Goal: Communication & Community: Connect with others

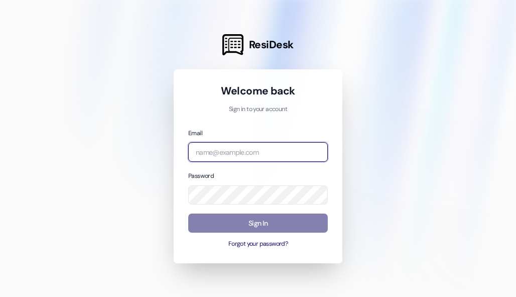
type input "[EMAIL_ADDRESS][DOMAIN_NAME]"
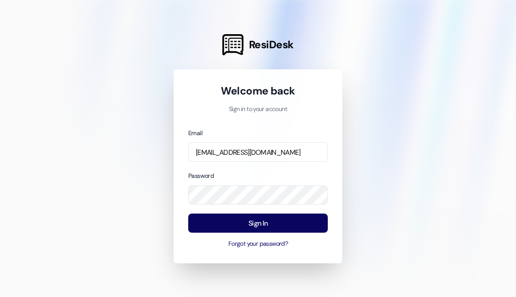
click at [259, 219] on button "Sign In" at bounding box center [258, 223] width 140 height 20
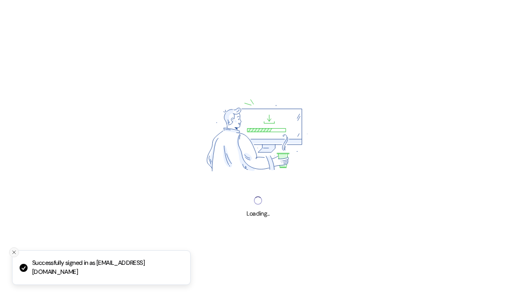
click at [13, 256] on button "Close toast" at bounding box center [14, 252] width 10 height 10
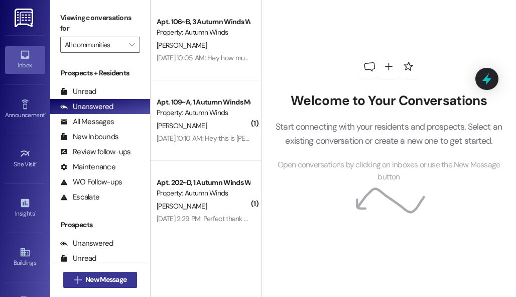
click at [83, 277] on span "New Message" at bounding box center [105, 279] width 45 height 11
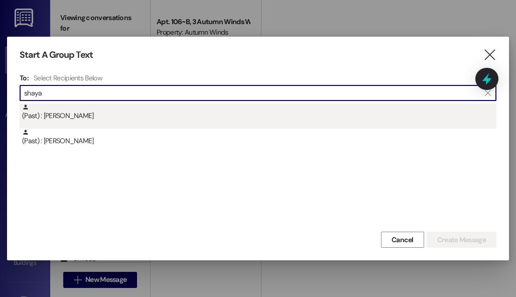
type input "shaya"
click at [81, 116] on div "(Past) : [PERSON_NAME]" at bounding box center [259, 112] width 475 height 18
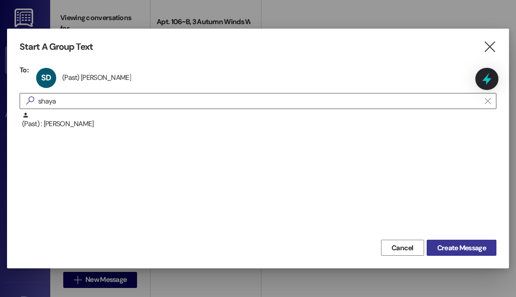
click at [457, 245] on span "Create Message" at bounding box center [462, 248] width 49 height 11
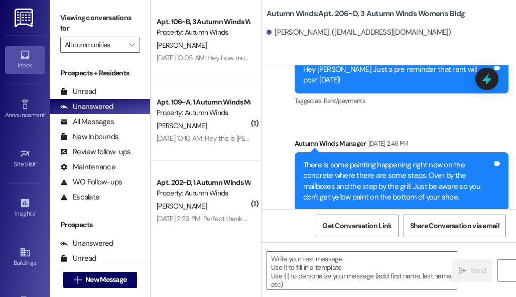
scroll to position [23287, 0]
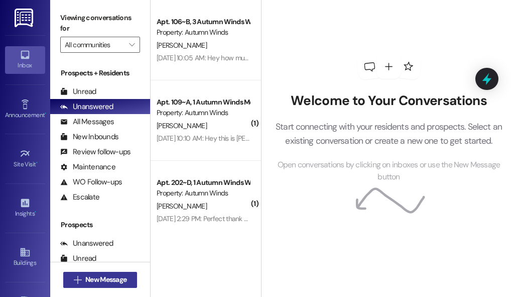
click at [78, 282] on icon "" at bounding box center [78, 280] width 8 height 8
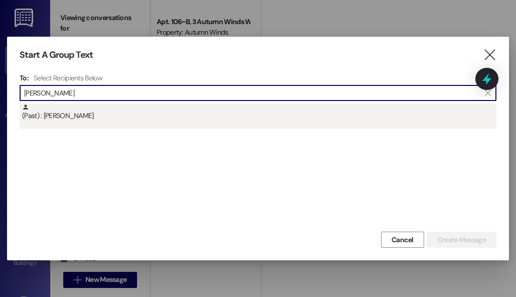
type input "jade ford"
click at [60, 121] on div "(Past) : JADE FORD" at bounding box center [259, 112] width 475 height 18
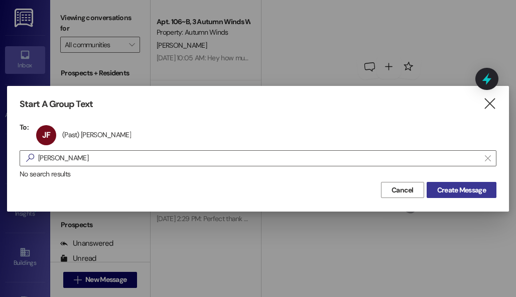
click at [447, 185] on span "Create Message" at bounding box center [462, 190] width 49 height 11
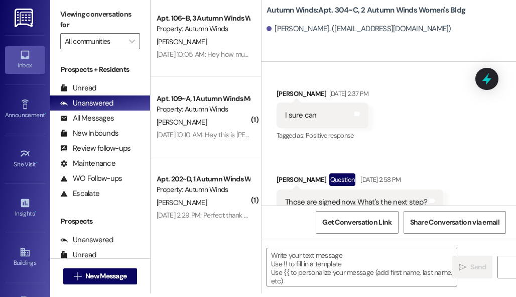
scroll to position [16618, 0]
